Goal: Information Seeking & Learning: Learn about a topic

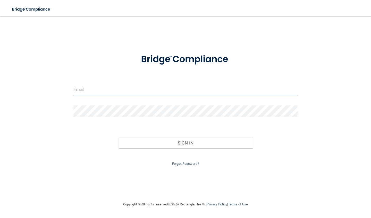
click at [102, 88] on input "email" at bounding box center [185, 90] width 224 height 12
type input "[EMAIL_ADDRESS][DOMAIN_NAME]"
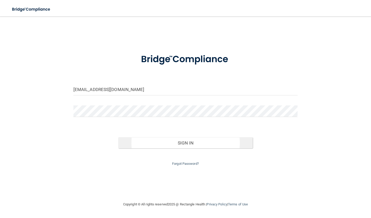
click at [175, 144] on button "Sign In" at bounding box center [185, 143] width 134 height 11
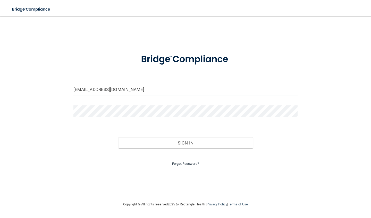
type input "[EMAIL_ADDRESS][DOMAIN_NAME]"
click at [187, 162] on link "Forgot Password?" at bounding box center [185, 164] width 27 height 4
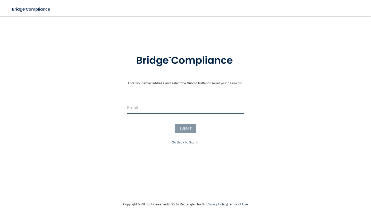
click at [156, 111] on input "email" at bounding box center [185, 108] width 117 height 12
type input "[EMAIL_ADDRESS][DOMAIN_NAME]"
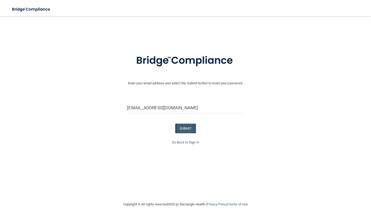
click at [189, 129] on button "SUBMIT" at bounding box center [185, 129] width 21 height 10
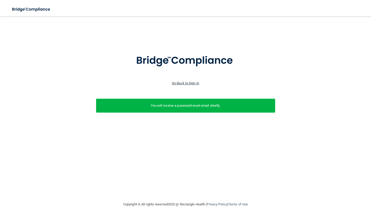
click at [187, 84] on link "Go Back to Sign In" at bounding box center [185, 83] width 27 height 4
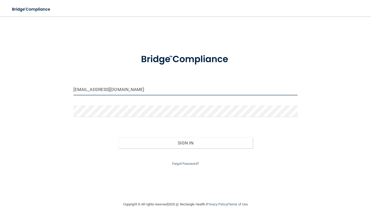
type input "[EMAIL_ADDRESS][DOMAIN_NAME]"
click at [171, 142] on button "Sign In" at bounding box center [185, 143] width 134 height 11
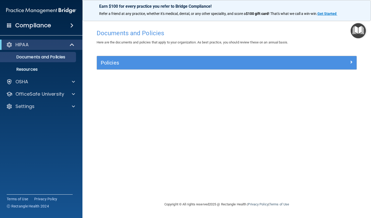
click at [53, 134] on accordion "HIPAA Documents and Policies Report an Incident Business Associates Emergency P…" at bounding box center [41, 95] width 83 height 114
click at [61, 24] on div "Compliance" at bounding box center [41, 25] width 82 height 11
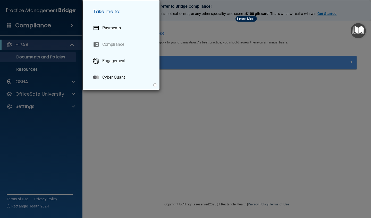
click at [60, 29] on div "Take me to: Payments Compliance Engagement Cyber Quant" at bounding box center [185, 109] width 371 height 218
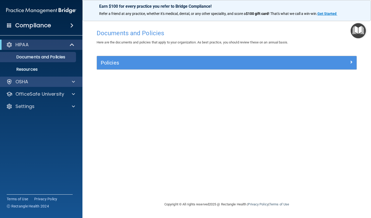
click at [46, 85] on div "OSHA" at bounding box center [34, 82] width 64 height 6
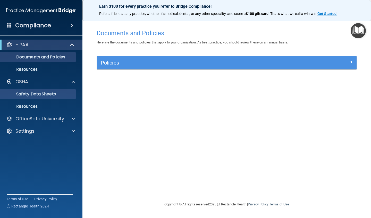
click at [43, 95] on p "Safety Data Sheets" at bounding box center [38, 94] width 70 height 5
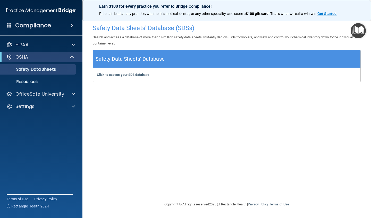
click at [8, 25] on span at bounding box center [9, 25] width 5 height 5
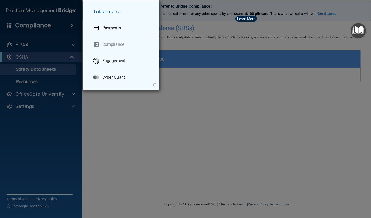
click at [69, 12] on div "Take me to: Payments Compliance Engagement Cyber Quant" at bounding box center [185, 109] width 371 height 218
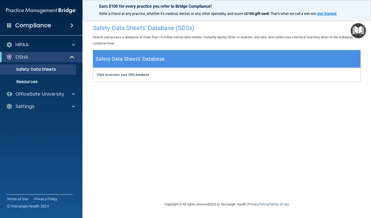
click at [61, 10] on img at bounding box center [41, 10] width 70 height 10
click at [10, 26] on span at bounding box center [9, 25] width 5 height 5
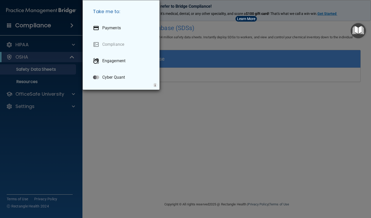
click at [10, 26] on div "Take me to: Payments Compliance Engagement Cyber Quant" at bounding box center [185, 109] width 371 height 218
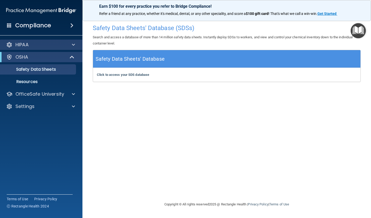
click at [19, 45] on p "HIPAA" at bounding box center [21, 45] width 13 height 6
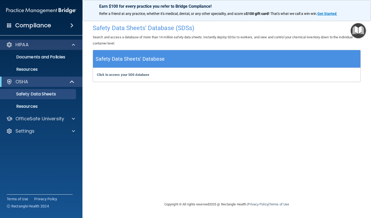
click at [19, 45] on p "HIPAA" at bounding box center [21, 45] width 13 height 6
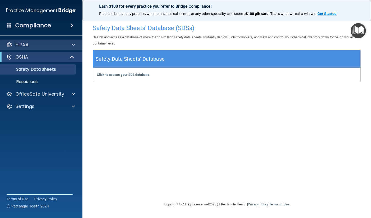
click at [19, 45] on p "HIPAA" at bounding box center [21, 45] width 13 height 6
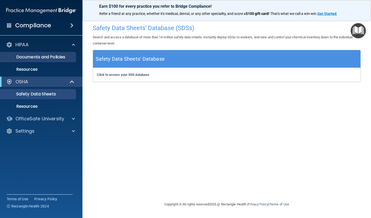
click at [26, 57] on p "Documents and Policies" at bounding box center [38, 57] width 70 height 5
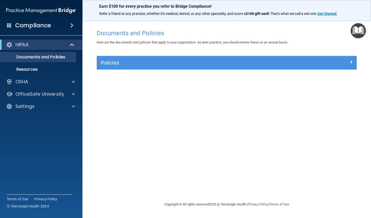
click at [202, 65] on h5 "Policies" at bounding box center [194, 63] width 187 height 6
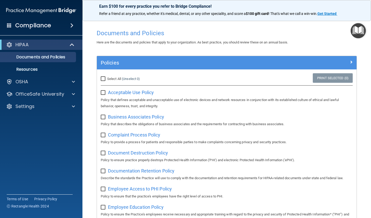
click at [104, 119] on div "Business Associates Policy Policy that describes the obligations of business as…" at bounding box center [227, 120] width 252 height 15
click at [104, 115] on input "checkbox" at bounding box center [104, 117] width 6 height 4
checkbox input "false"
click at [40, 83] on div "OSHA" at bounding box center [34, 82] width 64 height 6
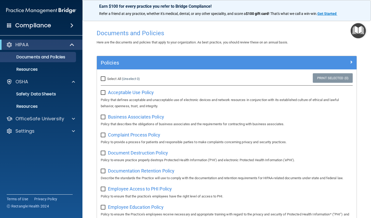
click at [11, 25] on span at bounding box center [9, 25] width 5 height 5
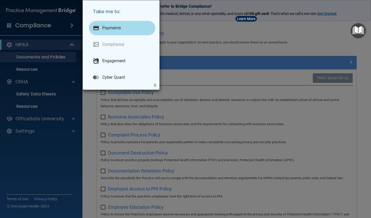
click at [121, 31] on p "Payments" at bounding box center [111, 27] width 19 height 5
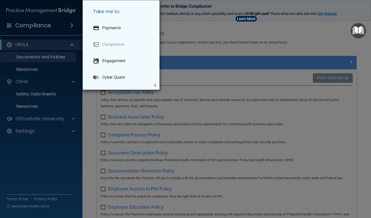
click at [36, 85] on div "Take me to: Payments Compliance Engagement Cyber Quant" at bounding box center [185, 109] width 371 height 218
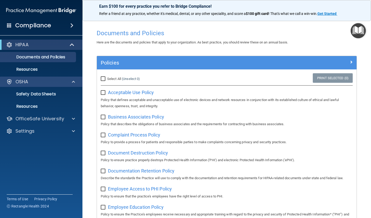
click at [31, 84] on div "OSHA" at bounding box center [34, 82] width 64 height 6
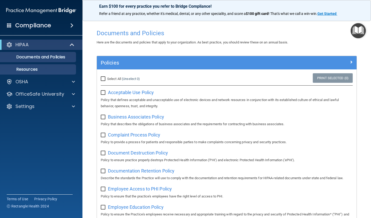
click at [36, 69] on p "Resources" at bounding box center [38, 69] width 70 height 5
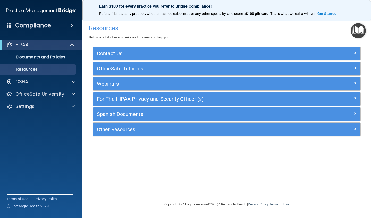
click at [130, 114] on h5 "Spanish Documents" at bounding box center [193, 115] width 193 height 6
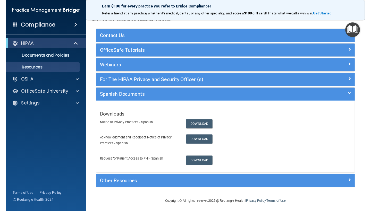
scroll to position [17, 0]
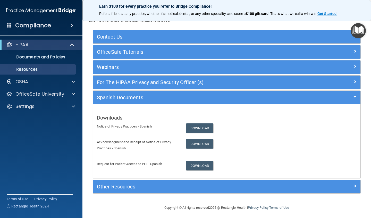
click at [127, 83] on h5 "For The HIPAA Privacy and Security Officer (s)" at bounding box center [193, 83] width 193 height 6
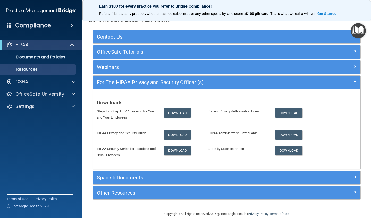
click at [112, 65] on h5 "Webinars" at bounding box center [193, 67] width 193 height 6
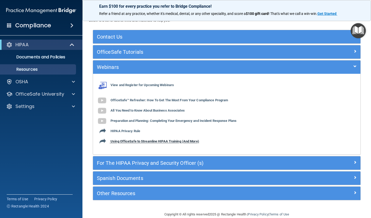
click at [173, 141] on b "Using OfficeSafe to Streamline HIPAA Training (And More)" at bounding box center [154, 142] width 89 height 4
